Goal: Information Seeking & Learning: Learn about a topic

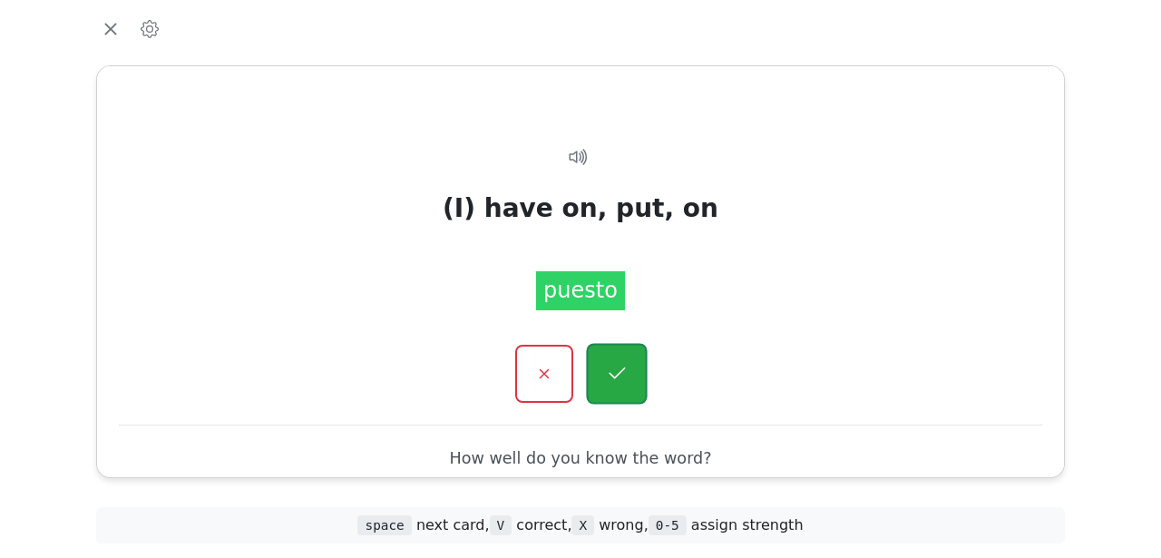
click at [628, 393] on button "button" at bounding box center [616, 373] width 61 height 61
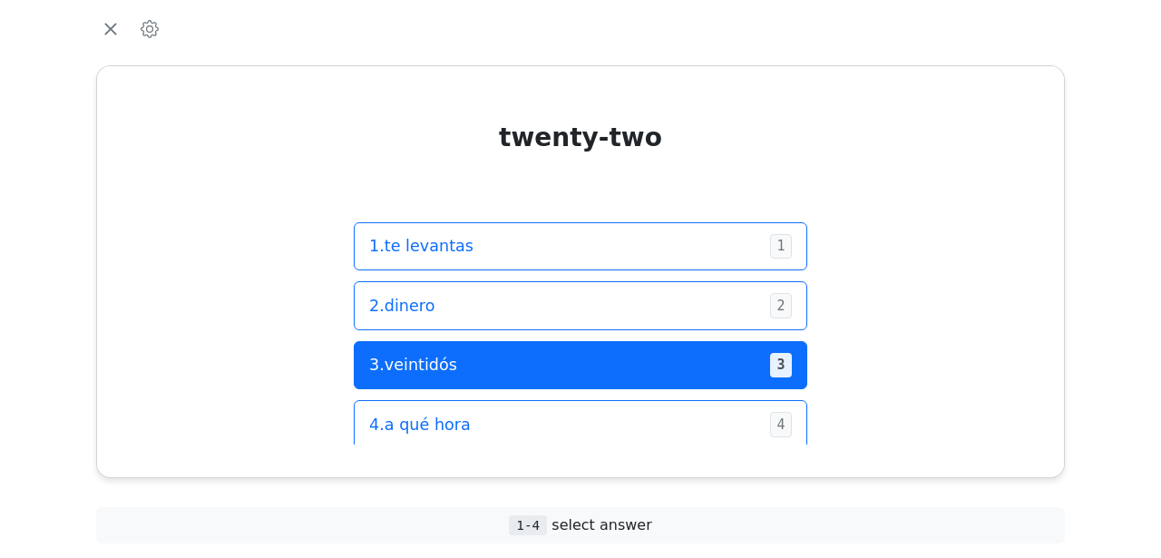
click at [641, 375] on span "3 . veintidós" at bounding box center [562, 365] width 386 height 24
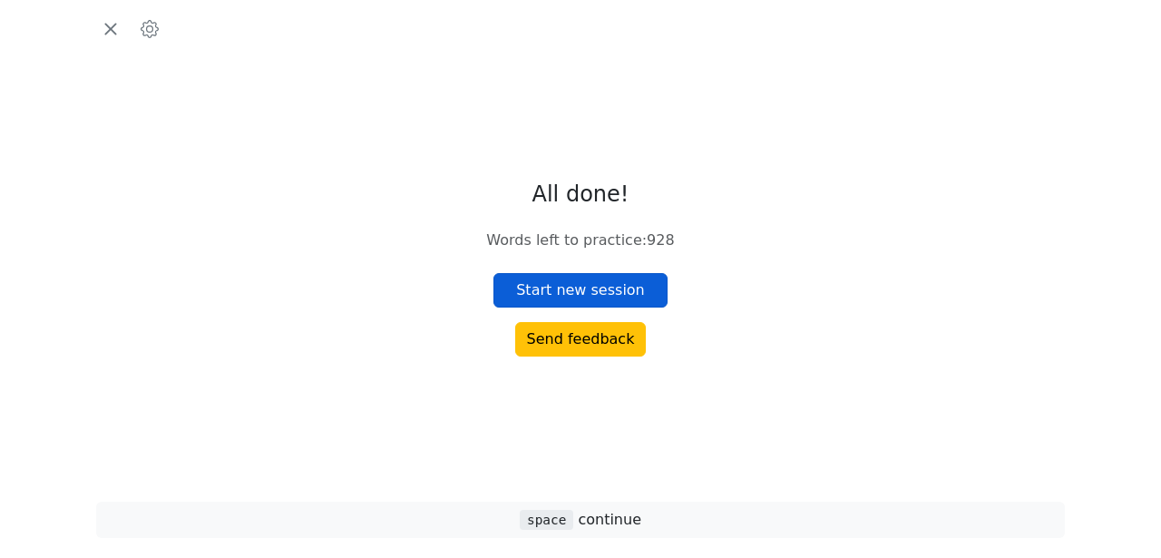
click at [644, 293] on button "Start new session" at bounding box center [581, 290] width 174 height 34
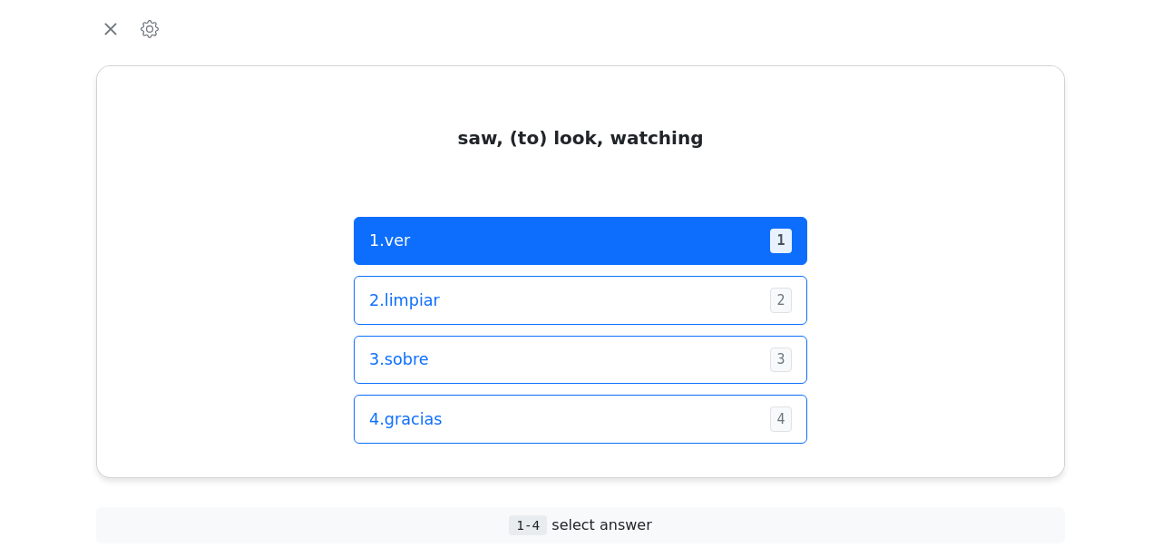
click at [682, 229] on span "1 . ver" at bounding box center [562, 241] width 386 height 24
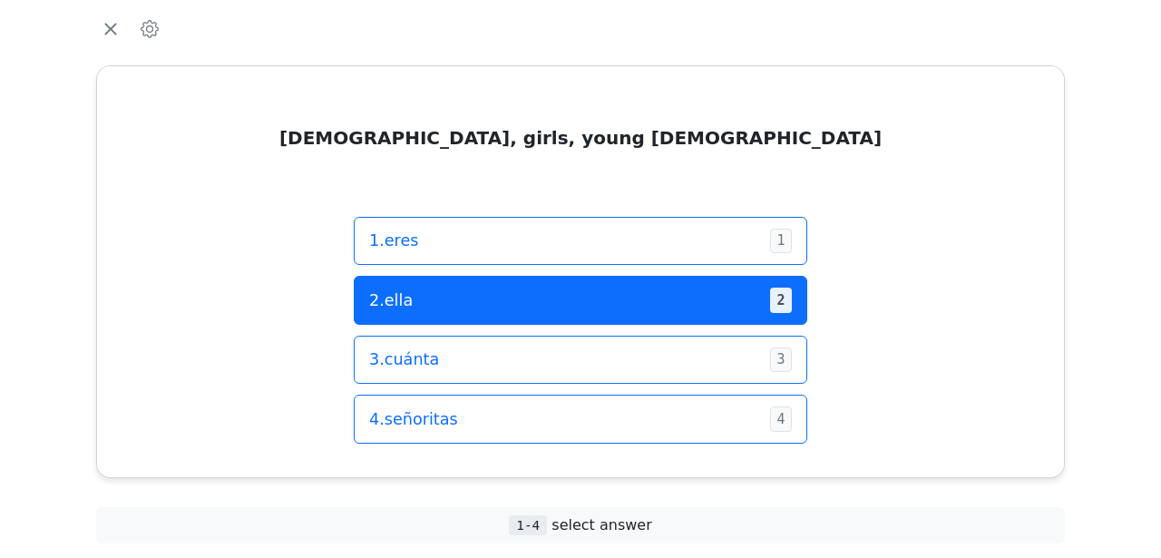
click at [661, 303] on span "2 . [PERSON_NAME]" at bounding box center [562, 300] width 386 height 24
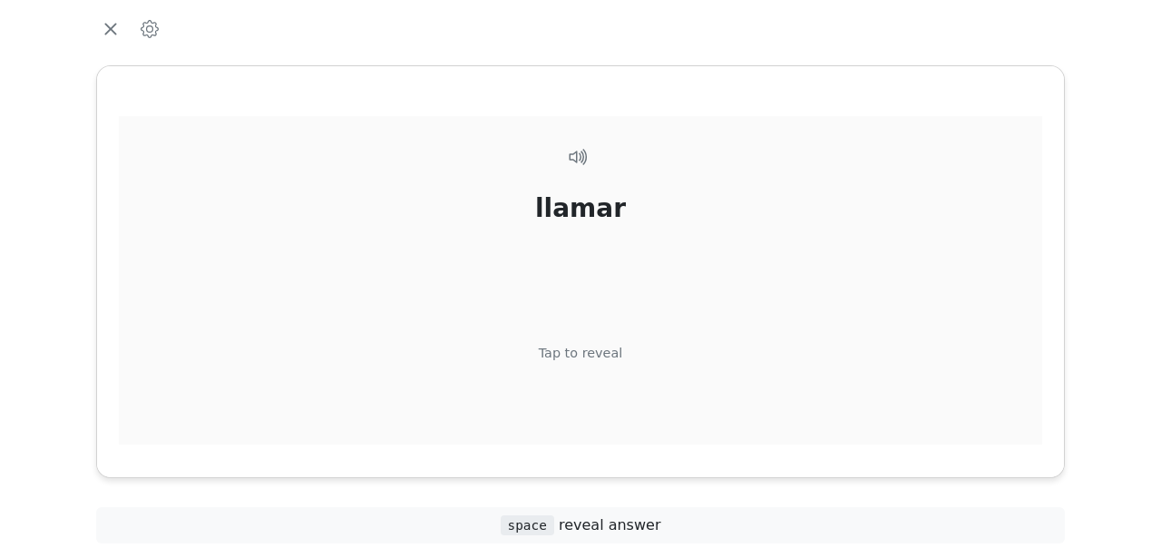
click at [590, 358] on div "Tap to reveal" at bounding box center [581, 354] width 84 height 20
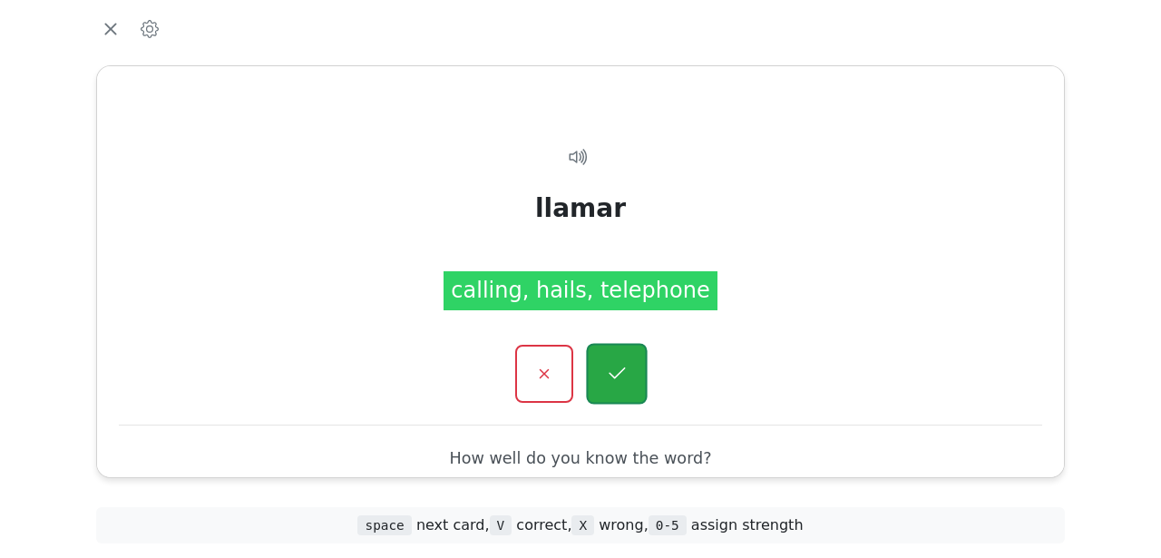
click at [623, 396] on button "button" at bounding box center [616, 373] width 61 height 61
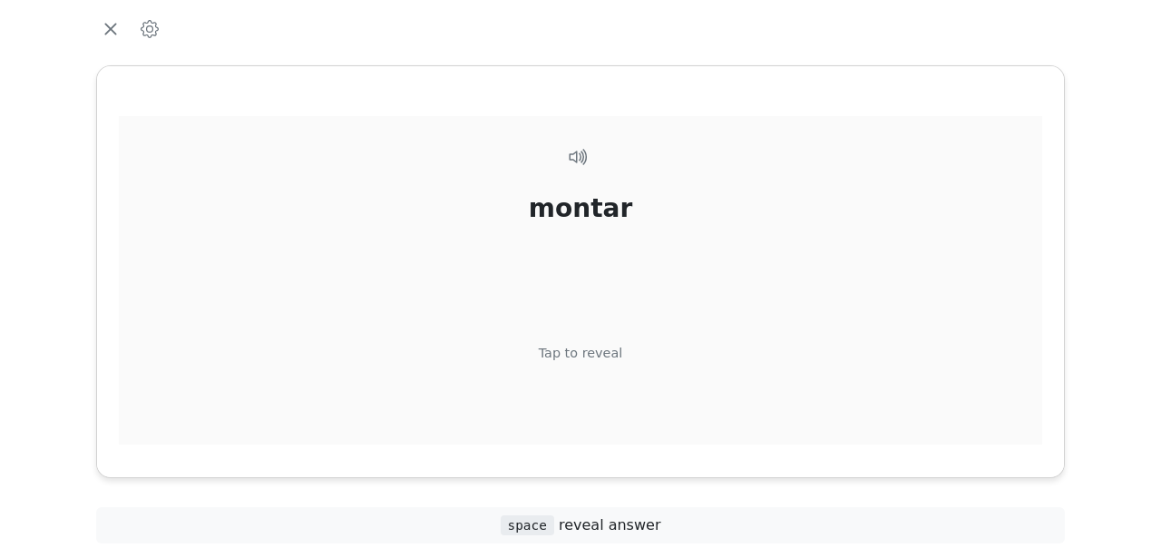
click at [608, 354] on div "Tap to reveal" at bounding box center [581, 354] width 84 height 20
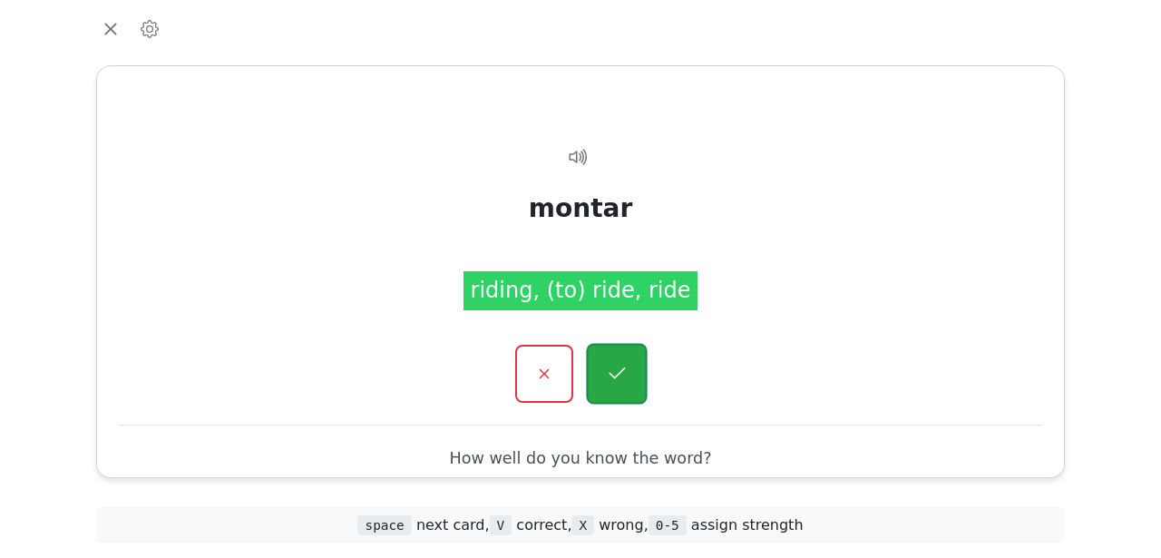
click at [630, 372] on button "button" at bounding box center [616, 373] width 61 height 61
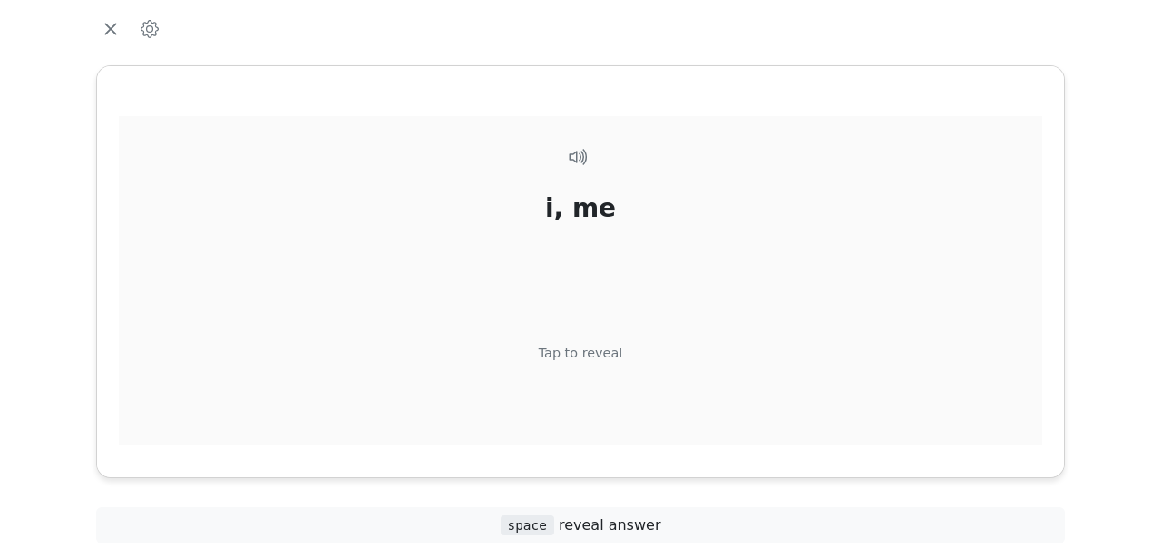
click at [602, 352] on div "Tap to reveal" at bounding box center [581, 354] width 84 height 20
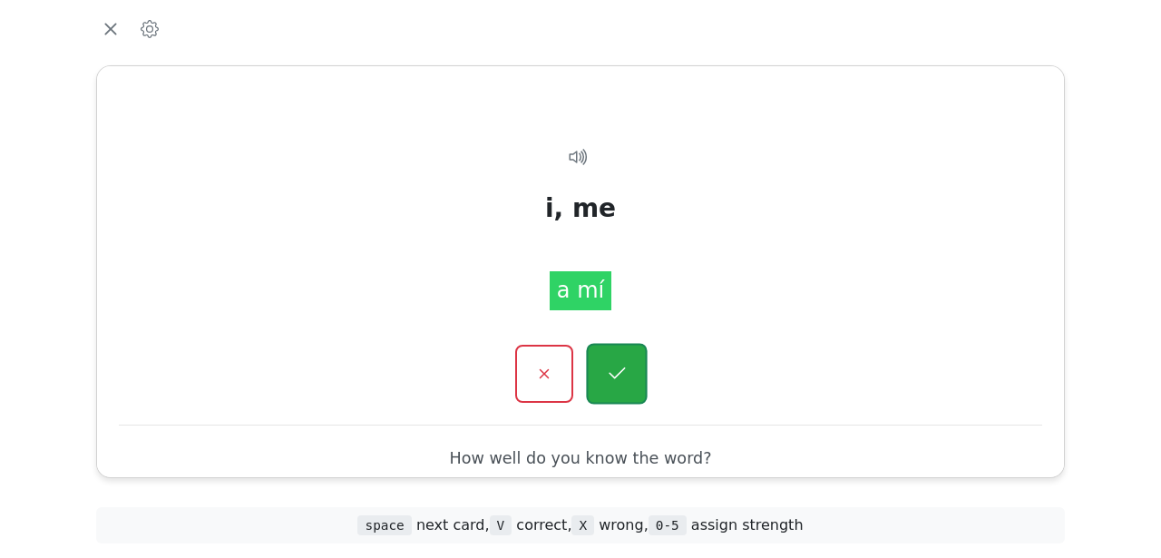
click at [616, 384] on icon "button" at bounding box center [616, 373] width 23 height 23
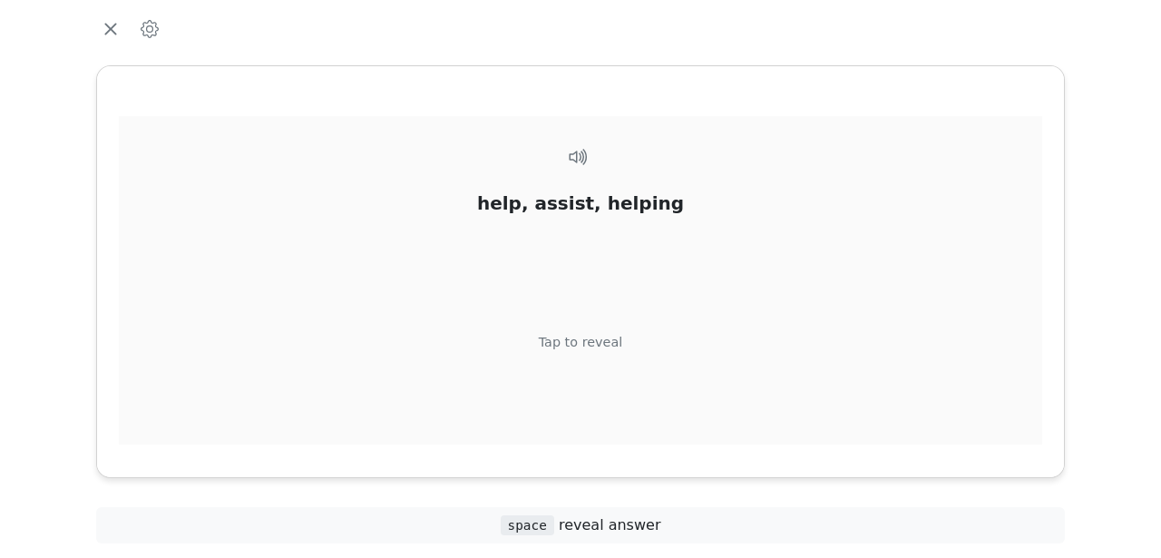
click at [611, 334] on div "Tap to reveal" at bounding box center [581, 343] width 84 height 20
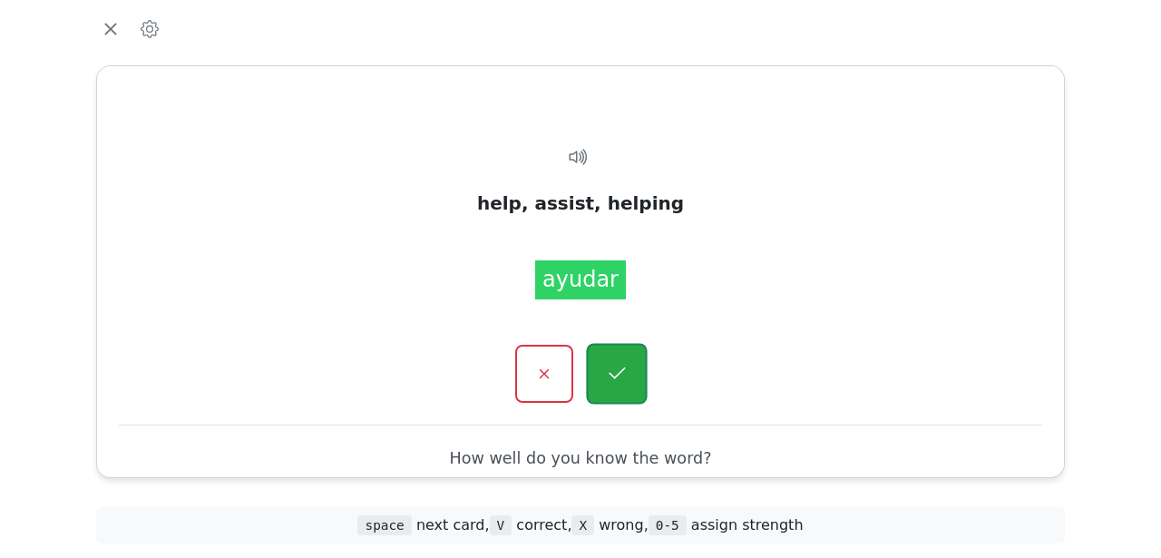
click at [614, 375] on icon "button" at bounding box center [616, 373] width 23 height 23
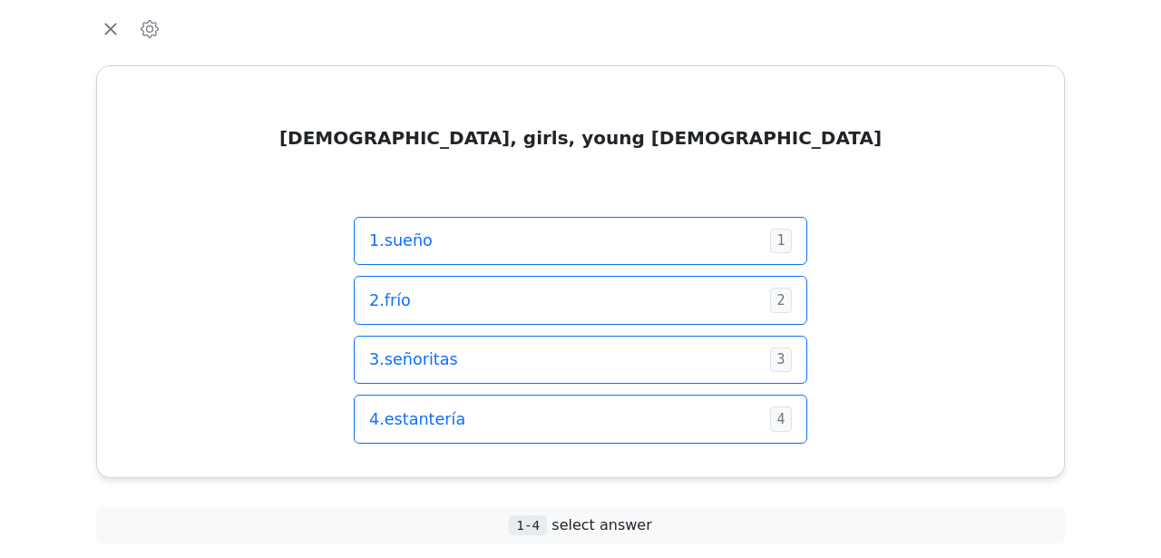
click at [614, 375] on button "3 . señoritas 3" at bounding box center [581, 360] width 454 height 49
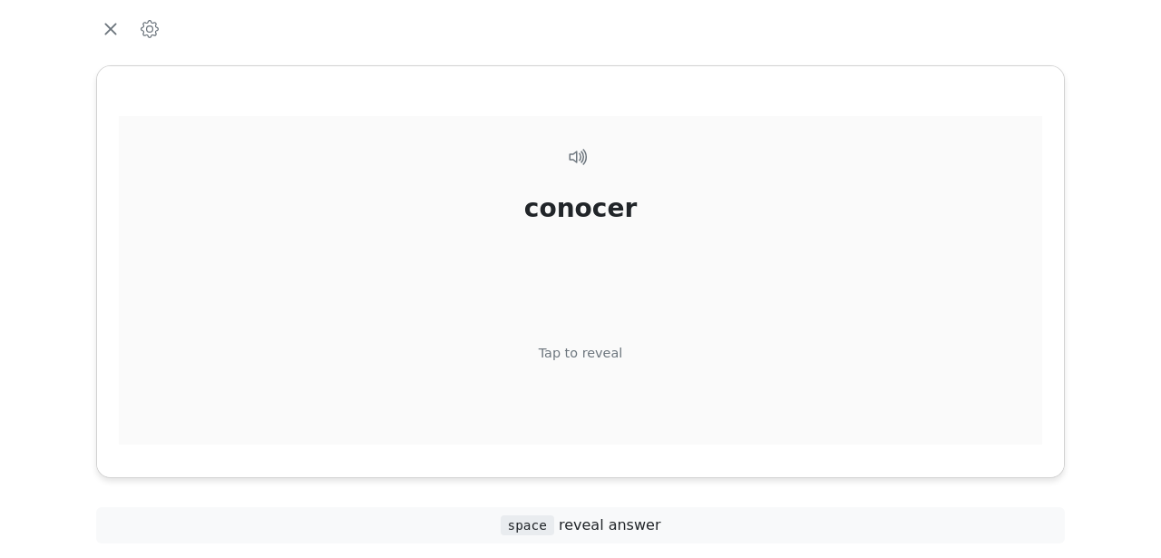
click at [614, 351] on div "Tap to reveal" at bounding box center [581, 354] width 84 height 20
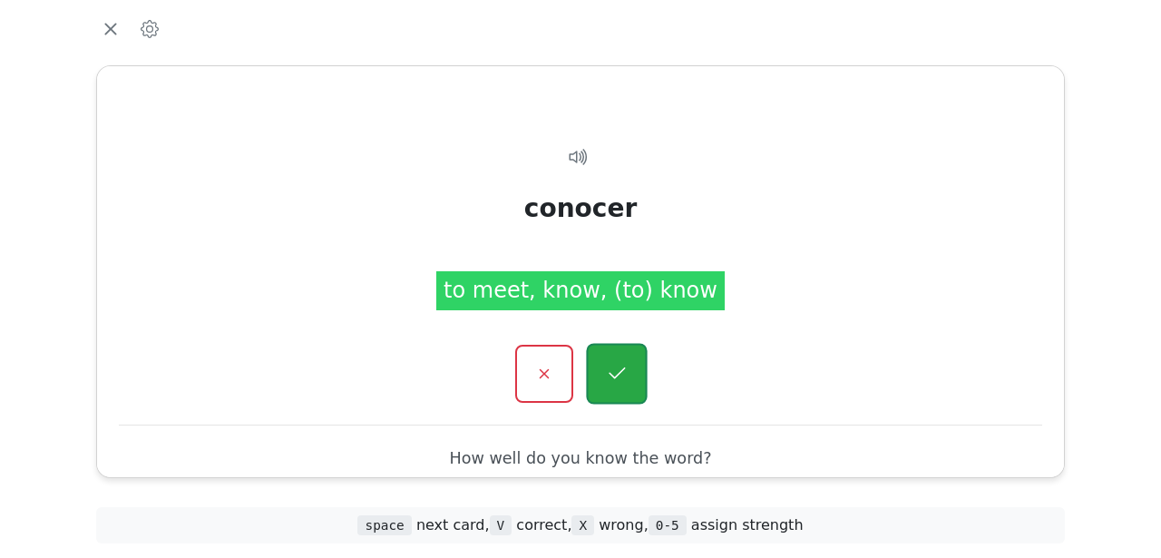
click at [615, 353] on button "button" at bounding box center [616, 373] width 61 height 61
